Goal: Information Seeking & Learning: Learn about a topic

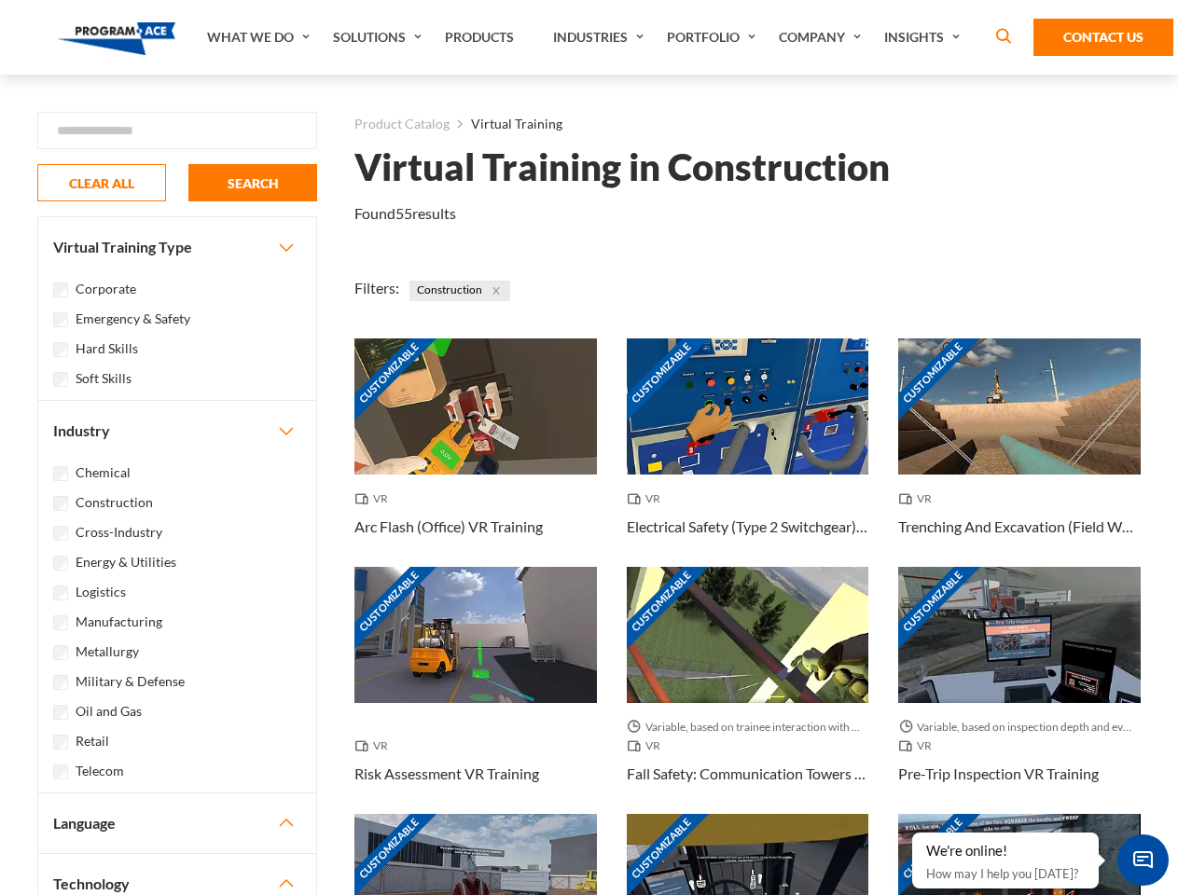
click at [260, 37] on link "What We Do" at bounding box center [261, 37] width 126 height 75
click at [380, 37] on link "Solutions" at bounding box center [380, 37] width 112 height 75
click at [601, 37] on link "Industries" at bounding box center [601, 37] width 114 height 75
click at [824, 37] on link "Company" at bounding box center [822, 37] width 105 height 75
click at [925, 37] on link "Insights" at bounding box center [924, 37] width 99 height 75
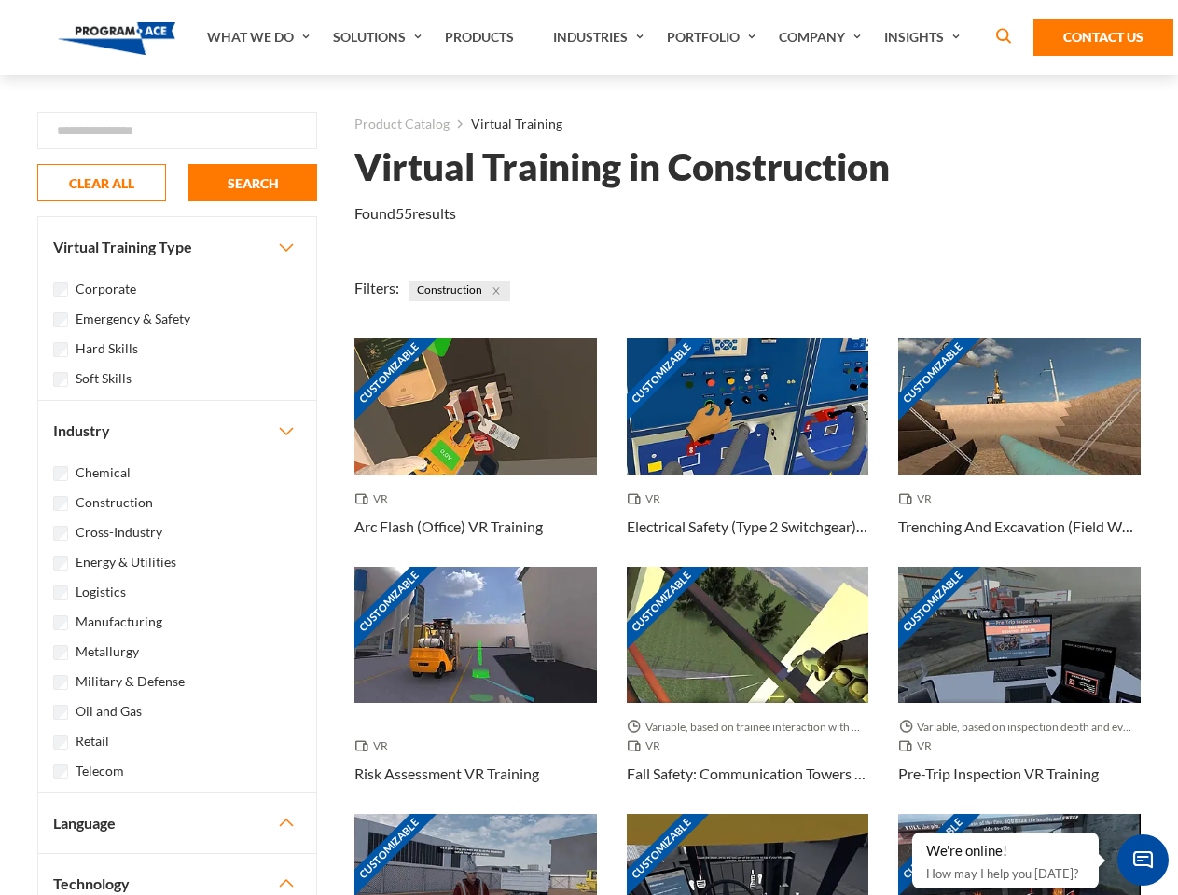
click at [0, 0] on div "Blog White Papers News" at bounding box center [0, 0] width 0 height 0
click at [0, 0] on strong "How Virtual Learning Can Enhance Workforce Productivity: A Guide for L&D Manage…" at bounding box center [0, 0] width 0 height 0
click at [1143, 860] on span "Minimize live chat window" at bounding box center [1143, 860] width 68 height 68
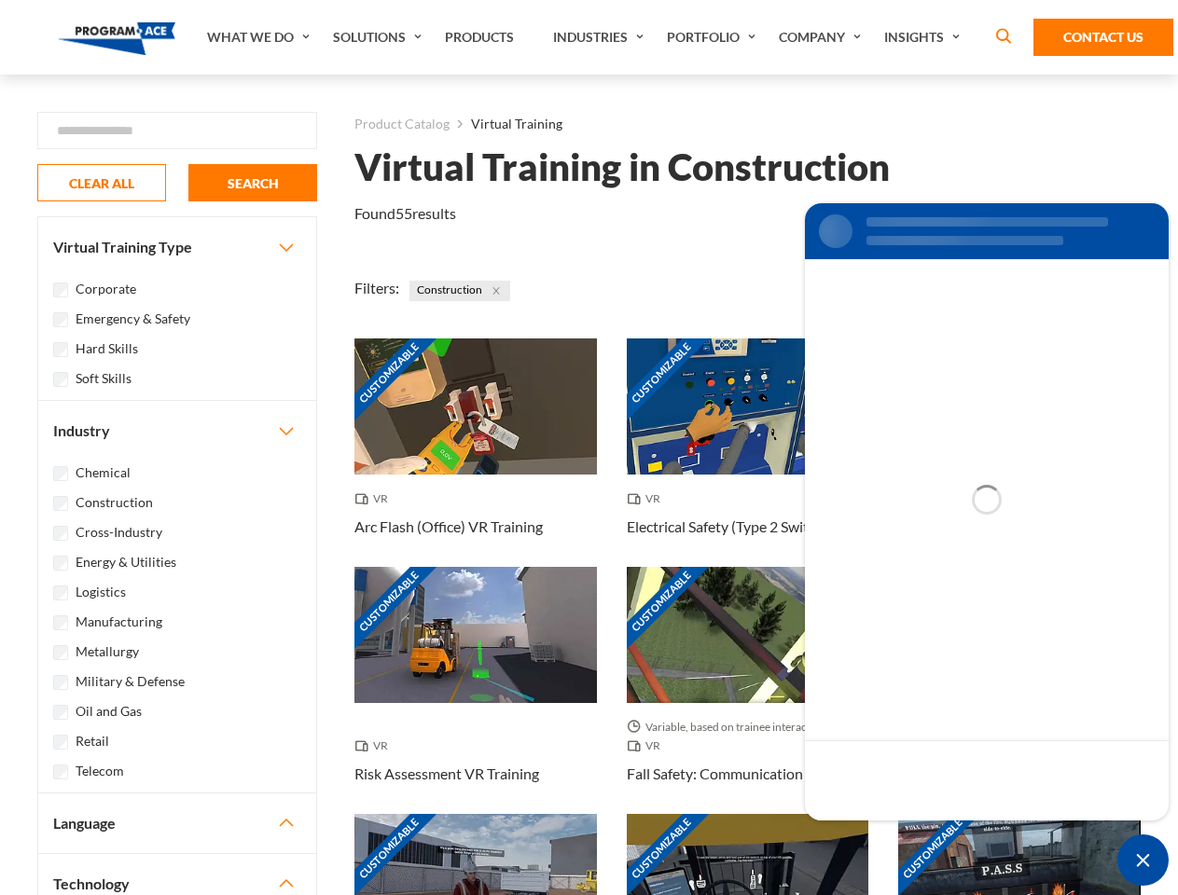
click at [913, 834] on div "Customizable" at bounding box center [1019, 882] width 243 height 136
